Goal: Register for event/course

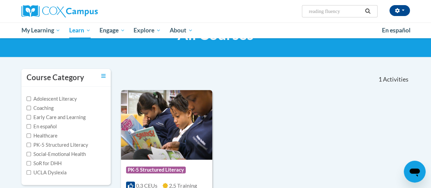
click at [138, 135] on img at bounding box center [166, 125] width 91 height 70
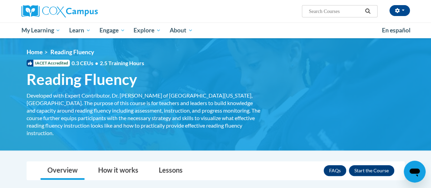
scroll to position [68, 0]
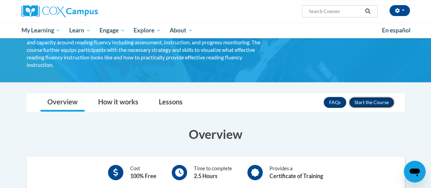
click at [372, 97] on button "Enroll" at bounding box center [371, 102] width 45 height 11
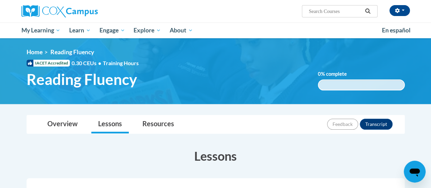
scroll to position [102, 0]
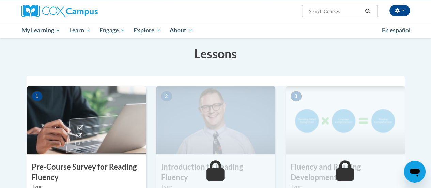
click at [101, 144] on img at bounding box center [86, 120] width 119 height 68
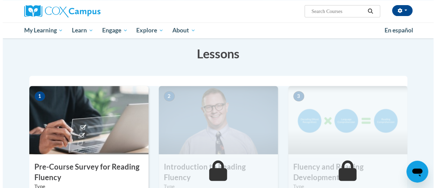
scroll to position [136, 0]
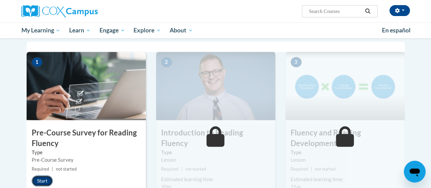
click at [40, 180] on button "Start" at bounding box center [42, 180] width 21 height 11
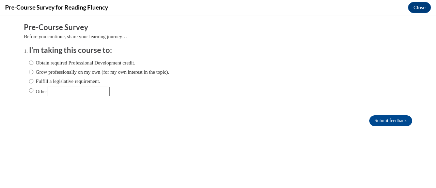
scroll to position [0, 0]
click at [29, 81] on input "Fulfill a legislative requirement." at bounding box center [31, 80] width 4 height 7
radio input "true"
click at [370, 120] on input "Submit feedback" at bounding box center [391, 120] width 43 height 11
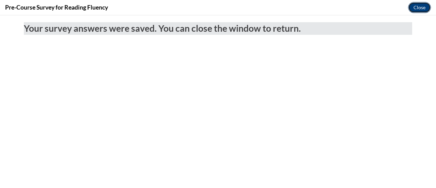
click at [422, 8] on button "Close" at bounding box center [419, 7] width 23 height 11
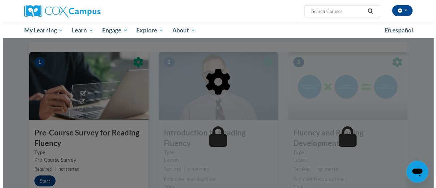
scroll to position [205, 0]
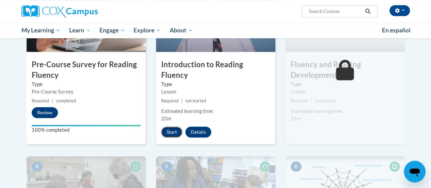
click at [176, 126] on button "Start" at bounding box center [171, 131] width 21 height 11
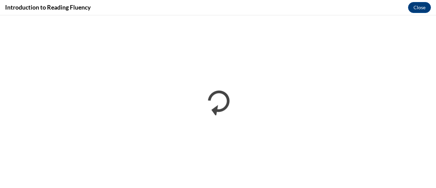
scroll to position [0, 0]
click at [421, 6] on button "Close" at bounding box center [419, 7] width 23 height 11
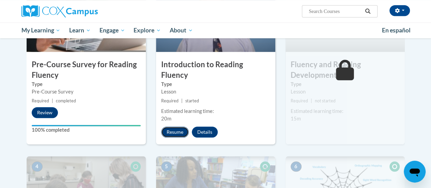
click at [174, 126] on button "Resume" at bounding box center [175, 131] width 28 height 11
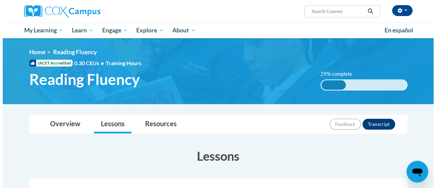
scroll to position [170, 0]
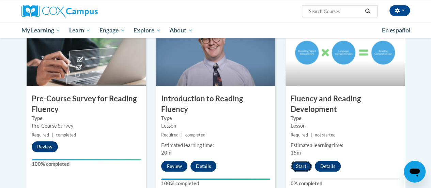
click at [299, 167] on button "Start" at bounding box center [301, 166] width 21 height 11
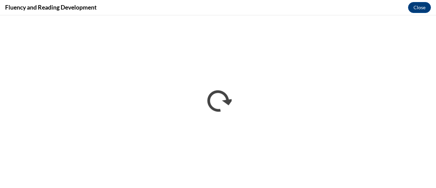
scroll to position [0, 0]
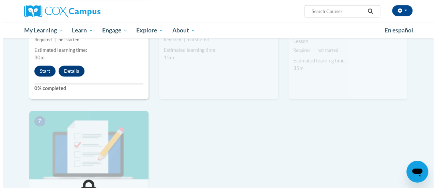
scroll to position [409, 0]
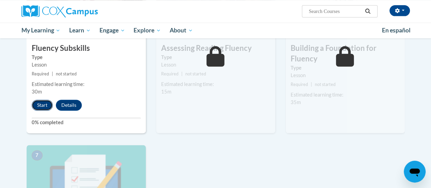
click at [44, 104] on button "Start" at bounding box center [42, 105] width 21 height 11
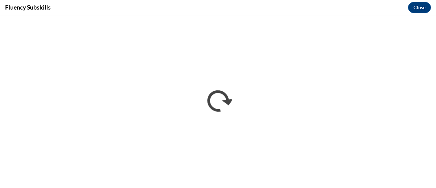
scroll to position [0, 0]
